Goal: Check status: Check status

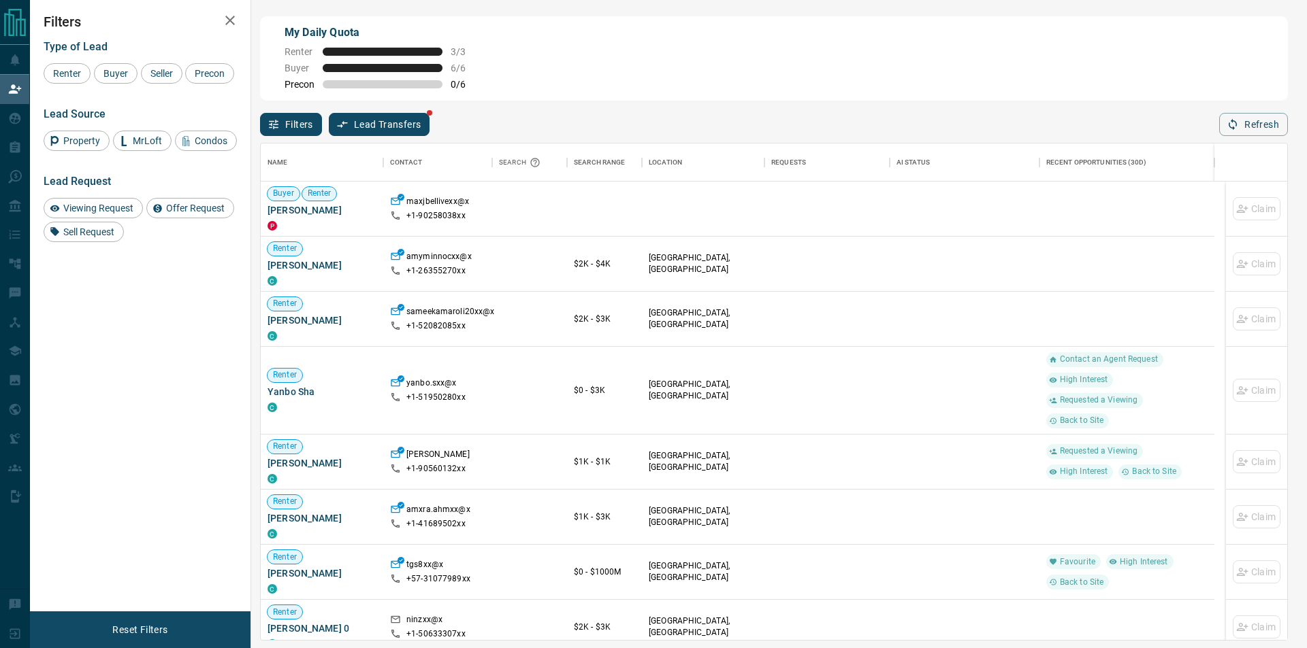
click at [1241, 114] on div "Filters Lead Transfers Refresh" at bounding box center [774, 118] width 1028 height 35
click at [1240, 117] on div "Filters Lead Transfers Refresh" at bounding box center [774, 118] width 1028 height 35
drag, startPoint x: 939, startPoint y: 122, endPoint x: 981, endPoint y: 112, distance: 43.4
click at [940, 122] on div "Filters Lead Transfers Refresh" at bounding box center [774, 118] width 1028 height 35
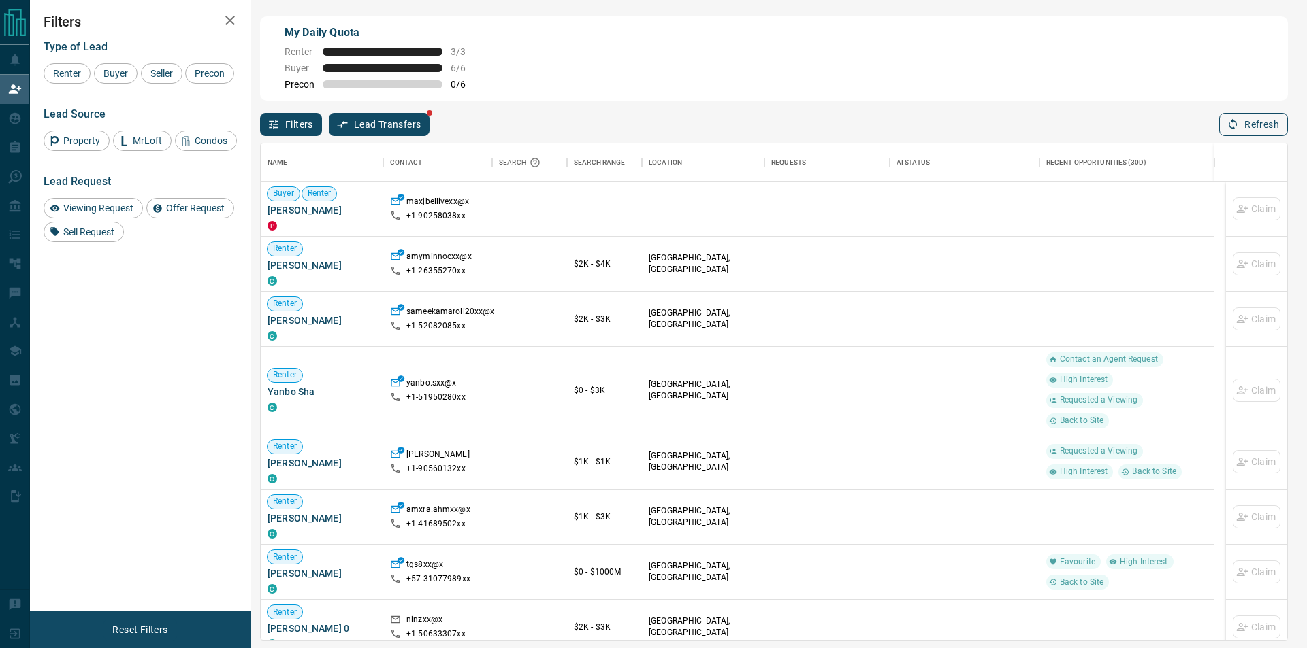
click at [1247, 126] on button "Refresh" at bounding box center [1253, 124] width 69 height 23
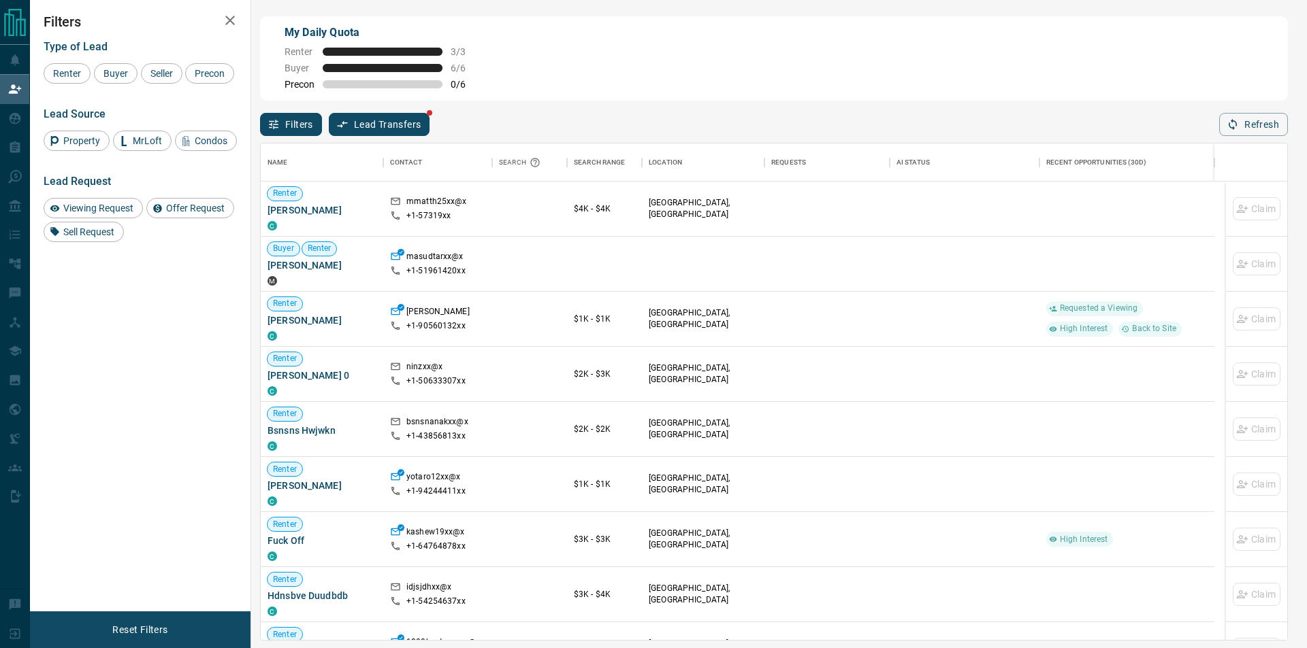
click at [1275, 108] on div "Filters Lead Transfers Refresh" at bounding box center [774, 118] width 1028 height 35
click at [1238, 130] on icon "button" at bounding box center [1232, 124] width 12 height 12
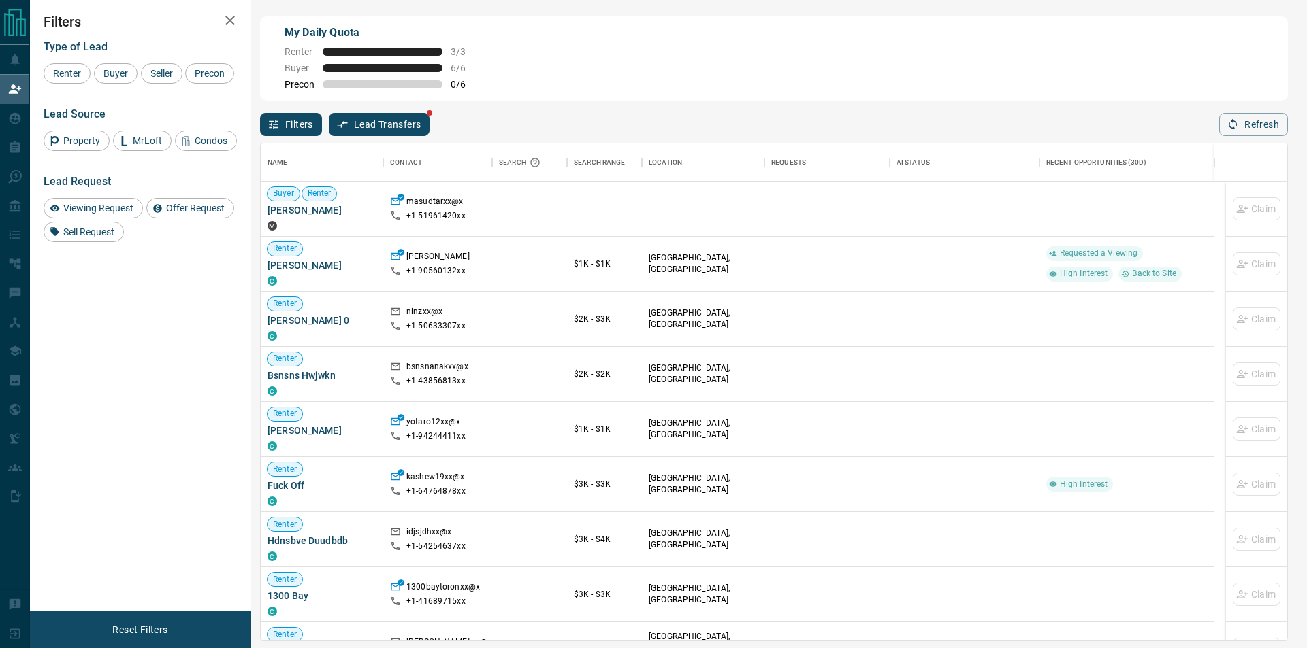
click at [1233, 138] on div "Name Contact Search Search Range Location Requests AI Status Recent Opportuniti…" at bounding box center [774, 388] width 1028 height 505
click at [1232, 129] on icon "button" at bounding box center [1232, 124] width 12 height 12
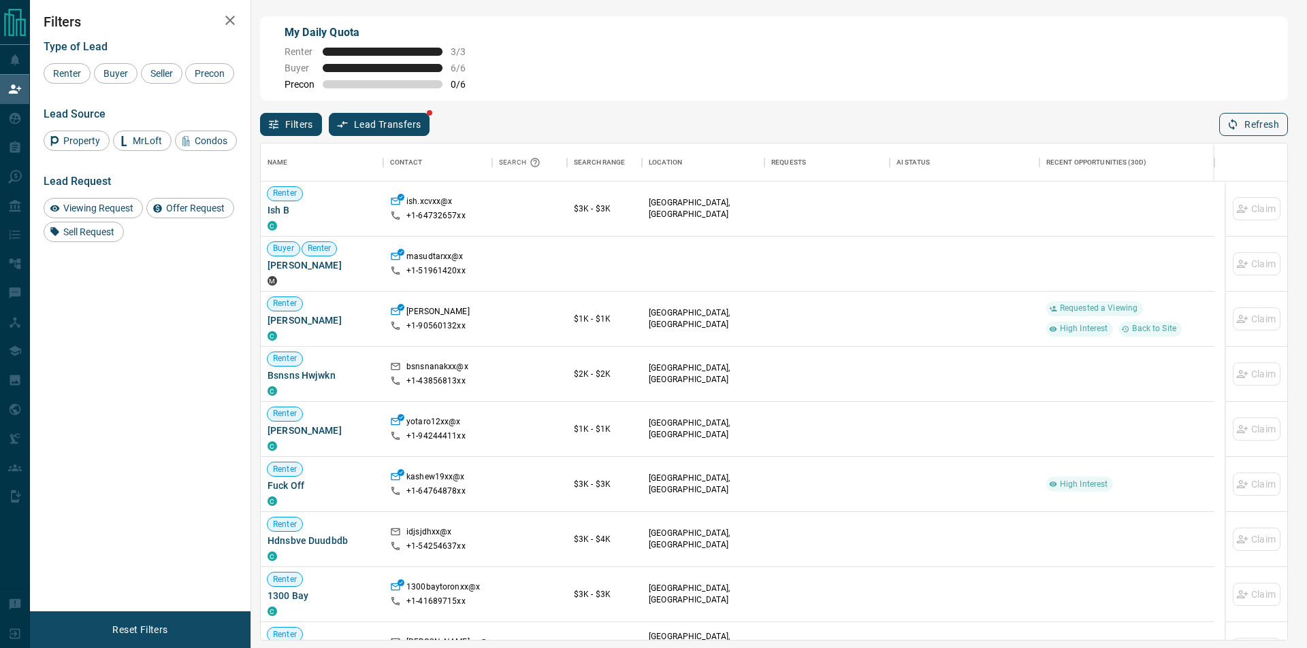
click at [1241, 129] on button "Refresh" at bounding box center [1253, 124] width 69 height 23
click at [1252, 114] on div "Filters Lead Transfers Refresh" at bounding box center [774, 118] width 1028 height 35
click at [1232, 122] on icon "button" at bounding box center [1232, 124] width 12 height 12
